Goal: Information Seeking & Learning: Understand process/instructions

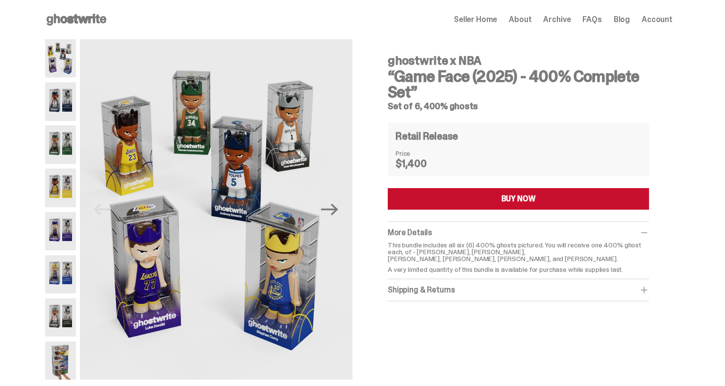
scroll to position [1244, 0]
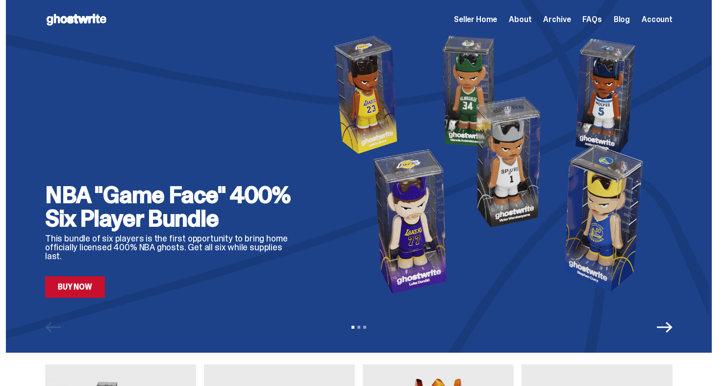
click at [610, 18] on div "Seller Home About Archive FAQs Blog Account" at bounding box center [563, 20] width 219 height 12
click at [601, 18] on span "FAQs" at bounding box center [592, 20] width 19 height 8
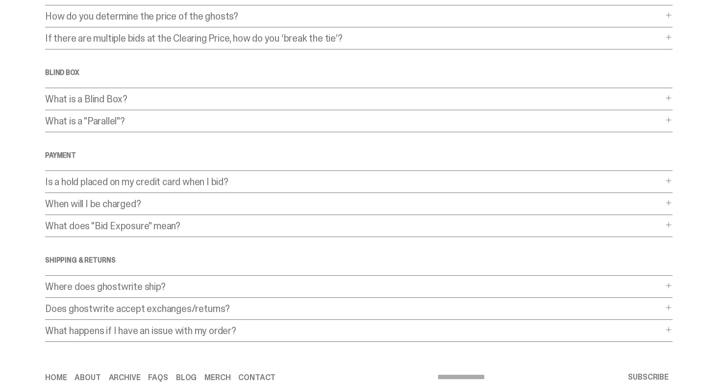
scroll to position [250, 0]
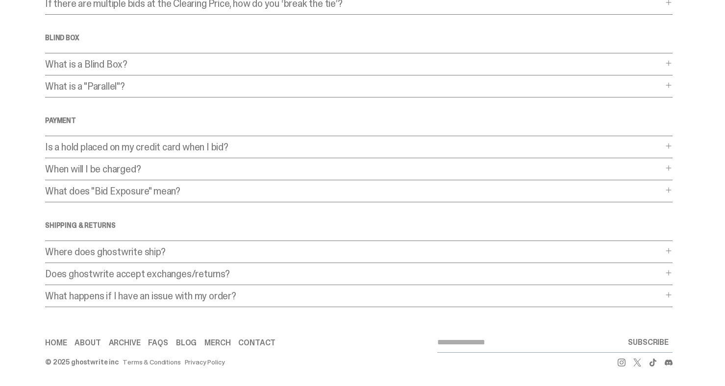
click at [163, 190] on p "What does "Bid Exposure" mean?" at bounding box center [354, 191] width 618 height 10
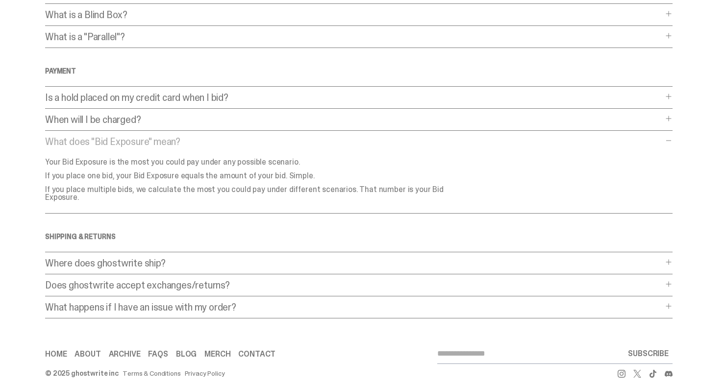
scroll to position [303, 0]
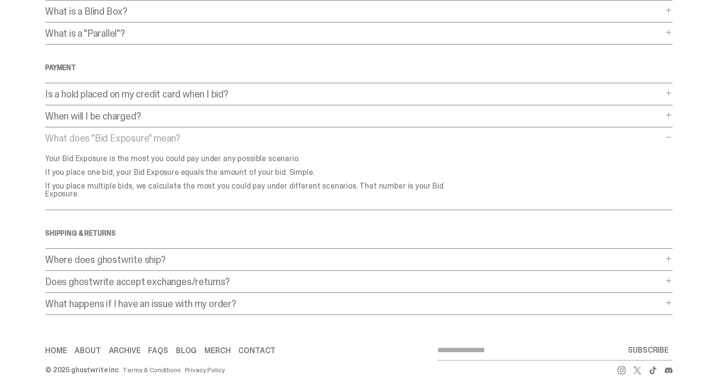
click at [150, 189] on p "If you place multiple bids, we calculate the most you could pay under different…" at bounding box center [261, 190] width 432 height 16
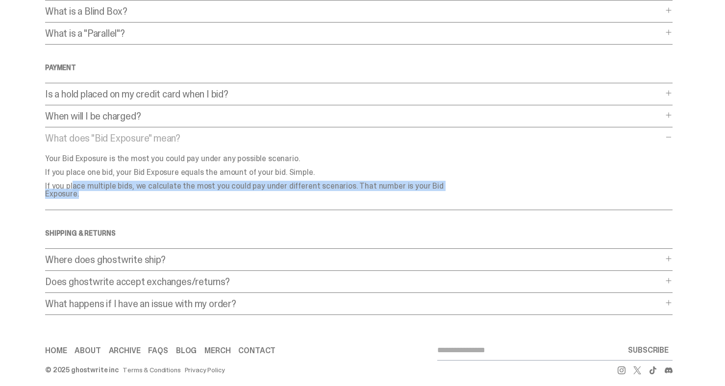
click at [150, 189] on p "If you place multiple bids, we calculate the most you could pay under different…" at bounding box center [261, 190] width 432 height 16
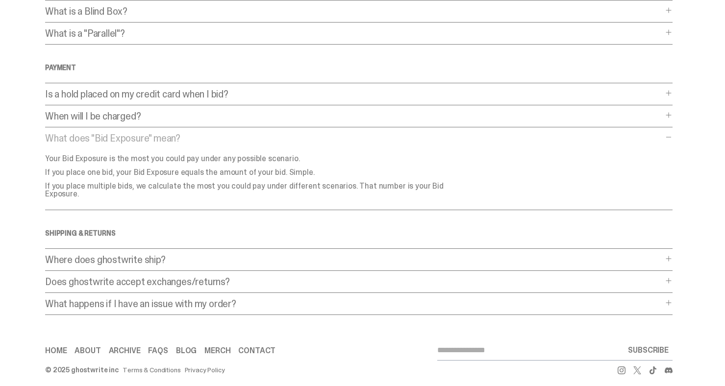
click at [150, 169] on p "If you place one bid, your Bid Exposure equals the amount of your bid. Simple." at bounding box center [261, 173] width 432 height 8
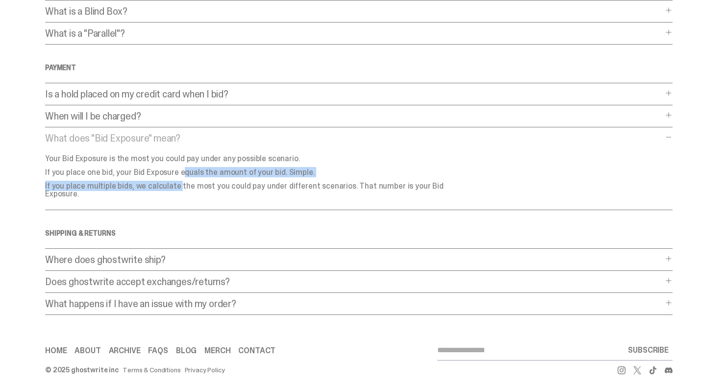
drag, startPoint x: 150, startPoint y: 169, endPoint x: 151, endPoint y: 185, distance: 15.8
click at [151, 185] on div "Your Bid Exposure is the most you could pay under any possible scenario. If you…" at bounding box center [264, 176] width 439 height 43
click at [151, 185] on p "If you place multiple bids, we calculate the most you could pay under different…" at bounding box center [261, 190] width 432 height 16
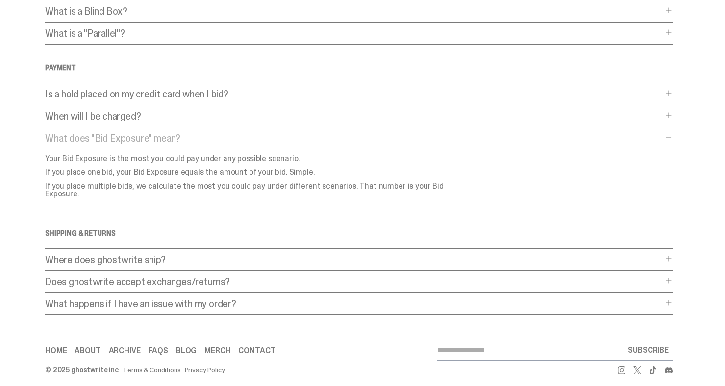
drag, startPoint x: 50, startPoint y: 155, endPoint x: 456, endPoint y: 174, distance: 406.5
click at [456, 174] on div "Your Bid Exposure is the most you could pay under any possible scenario. If you…" at bounding box center [264, 176] width 439 height 43
click at [457, 177] on div "Your Bid Exposure is the most you could pay under any possible scenario. If you…" at bounding box center [264, 176] width 439 height 43
drag, startPoint x: 459, startPoint y: 185, endPoint x: 29, endPoint y: 149, distance: 430.7
click at [29, 149] on main "Something went wrong! Hang in there while we get back on track Frequently Asked…" at bounding box center [359, 25] width 718 height 579
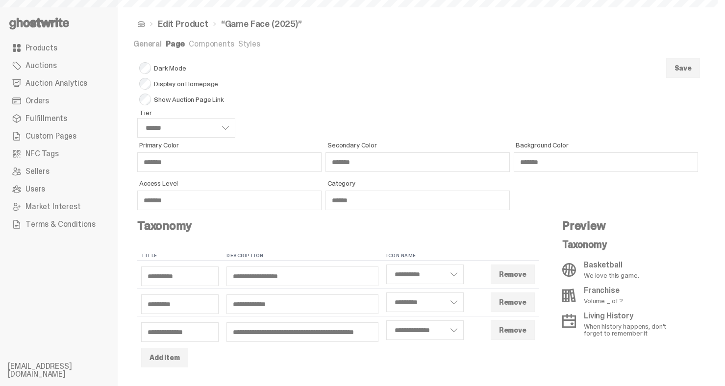
select select "******"
select select "**********"
select select "*********"
select select "**********"
